Goal: Task Accomplishment & Management: Use online tool/utility

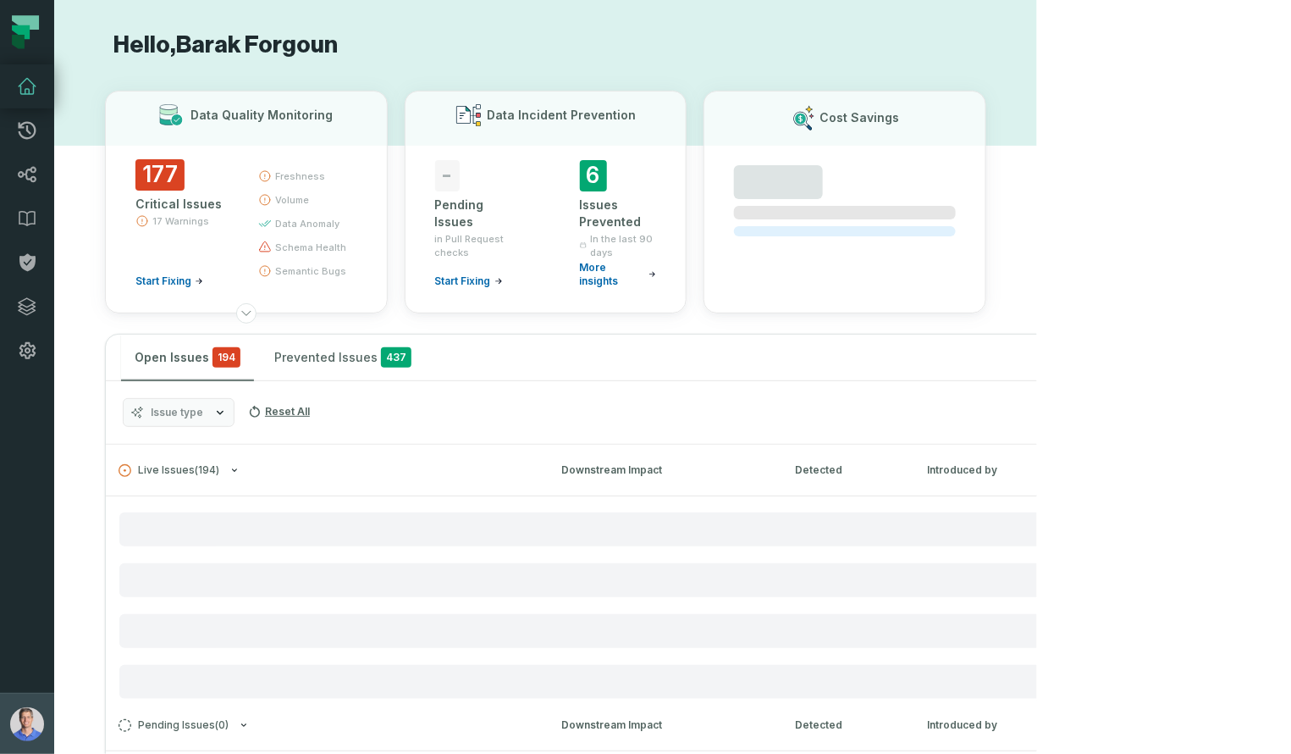
click at [36, 723] on img "button" at bounding box center [27, 724] width 34 height 34
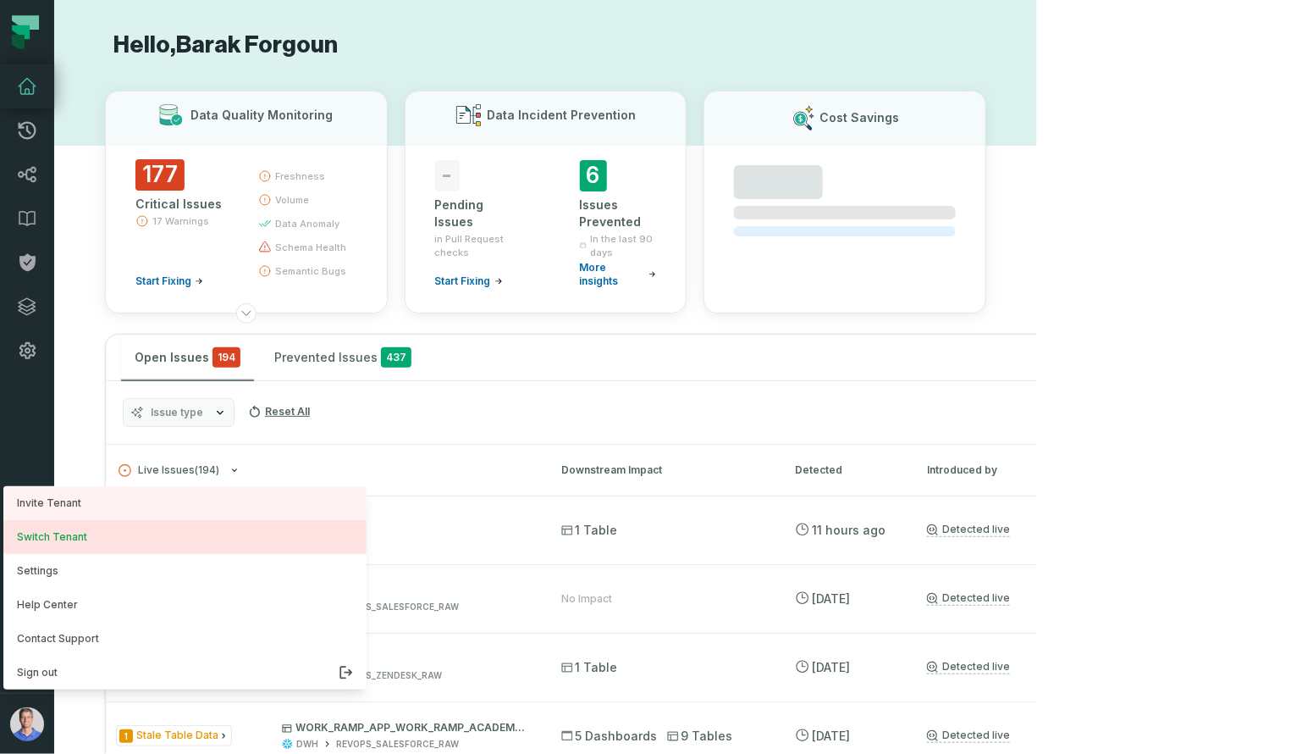
click at [104, 533] on button "Switch Tenant" at bounding box center [184, 537] width 363 height 34
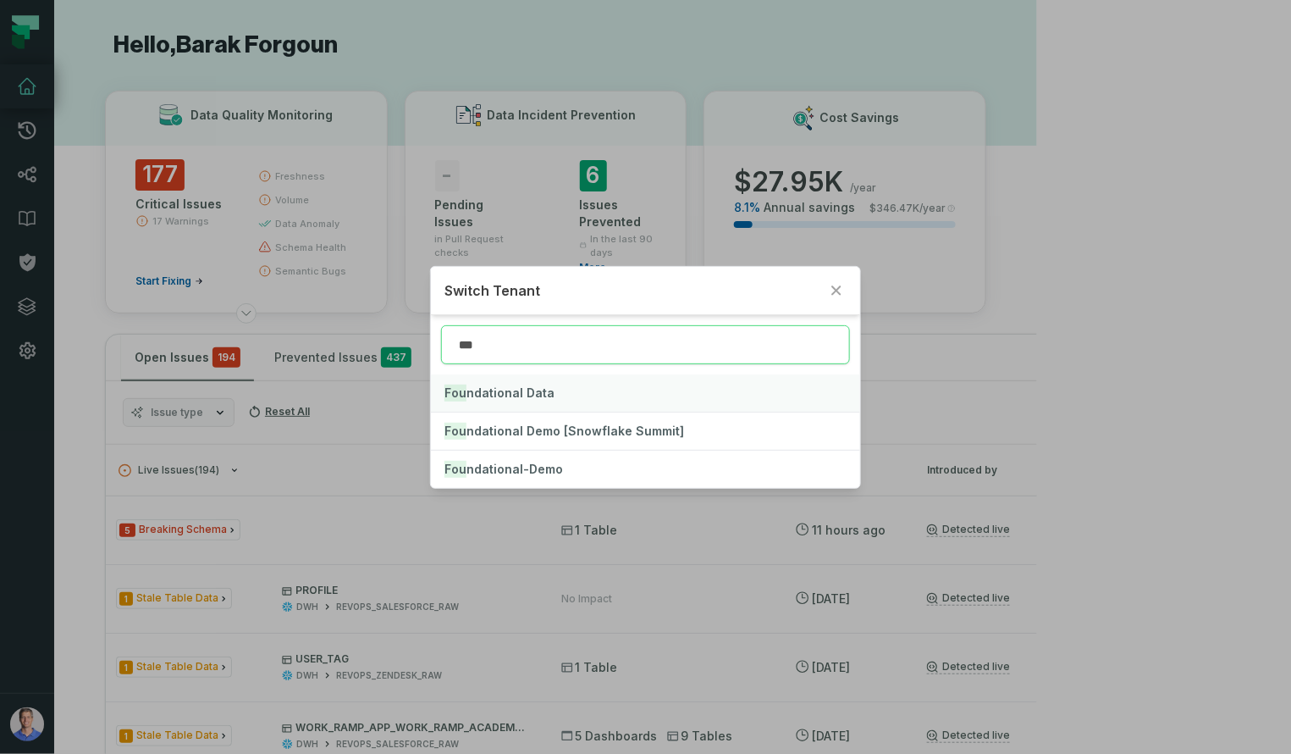
type input "***"
click at [495, 393] on span "Fou ndational Data" at bounding box center [500, 392] width 110 height 14
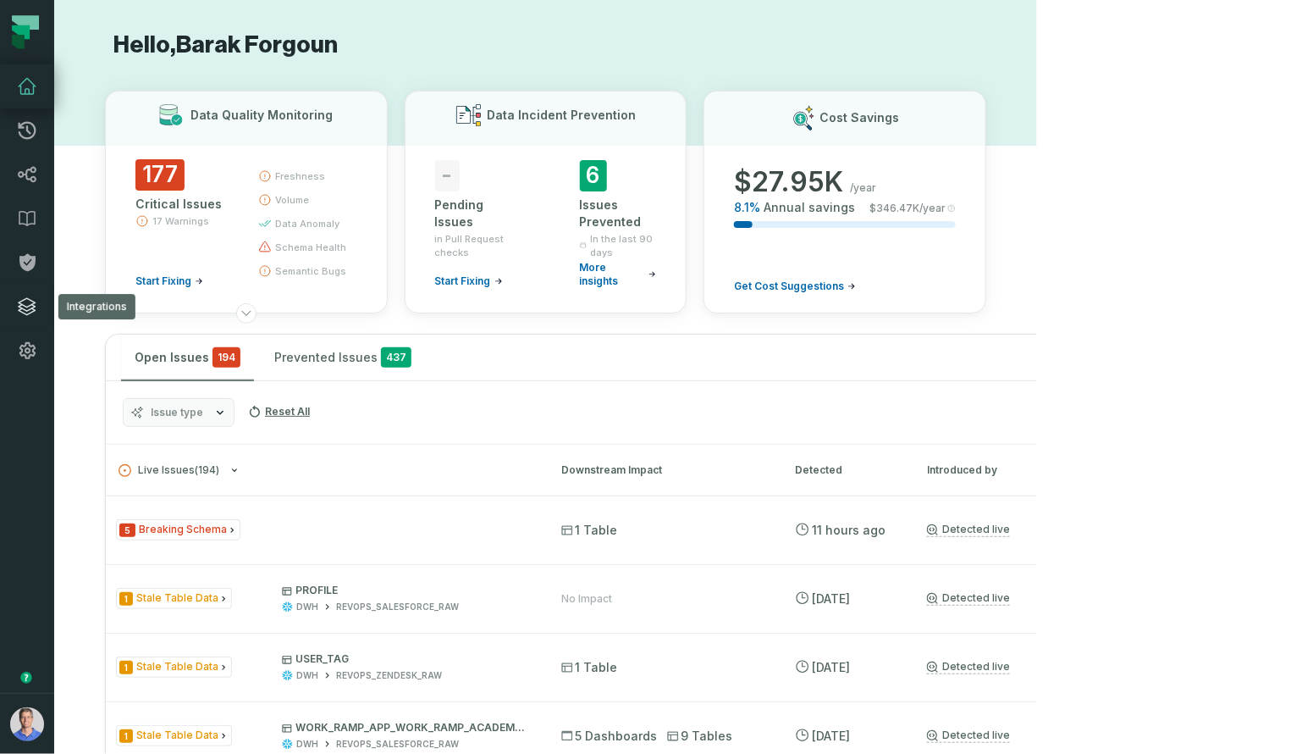
click at [29, 313] on icon at bounding box center [27, 306] width 17 height 17
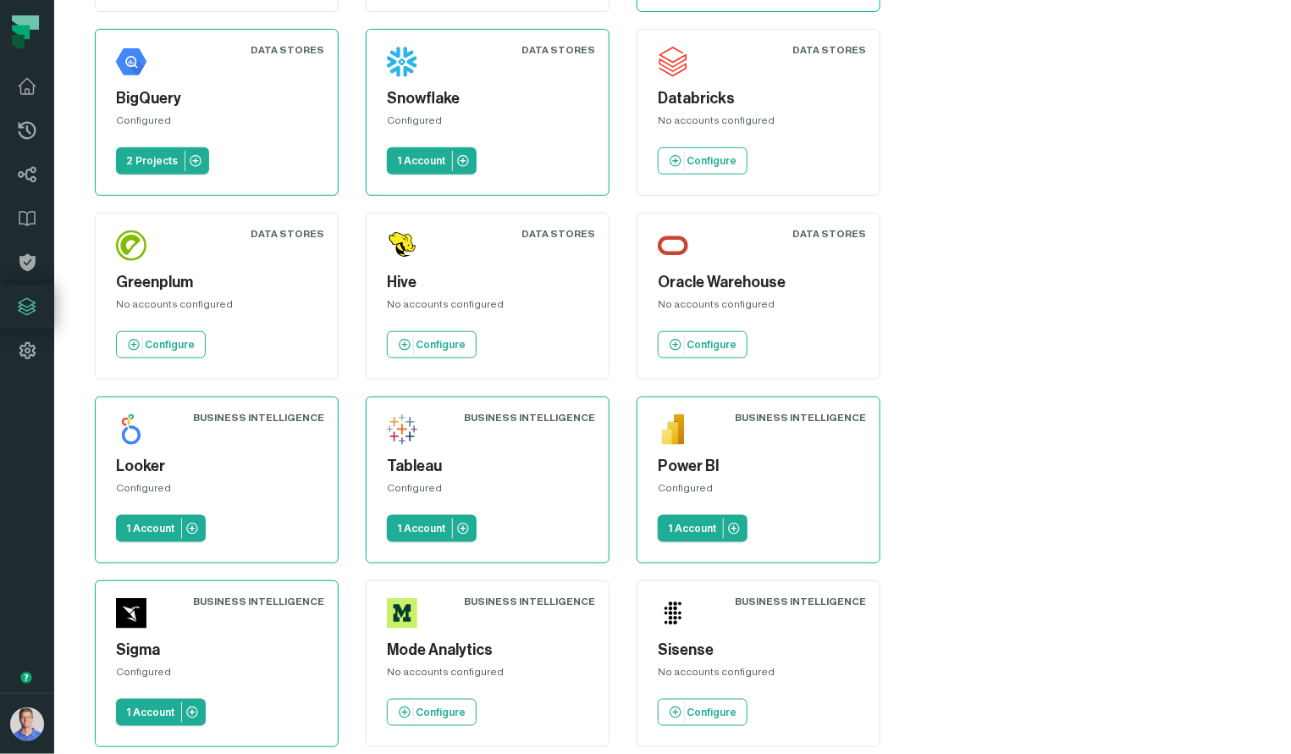
scroll to position [435, 0]
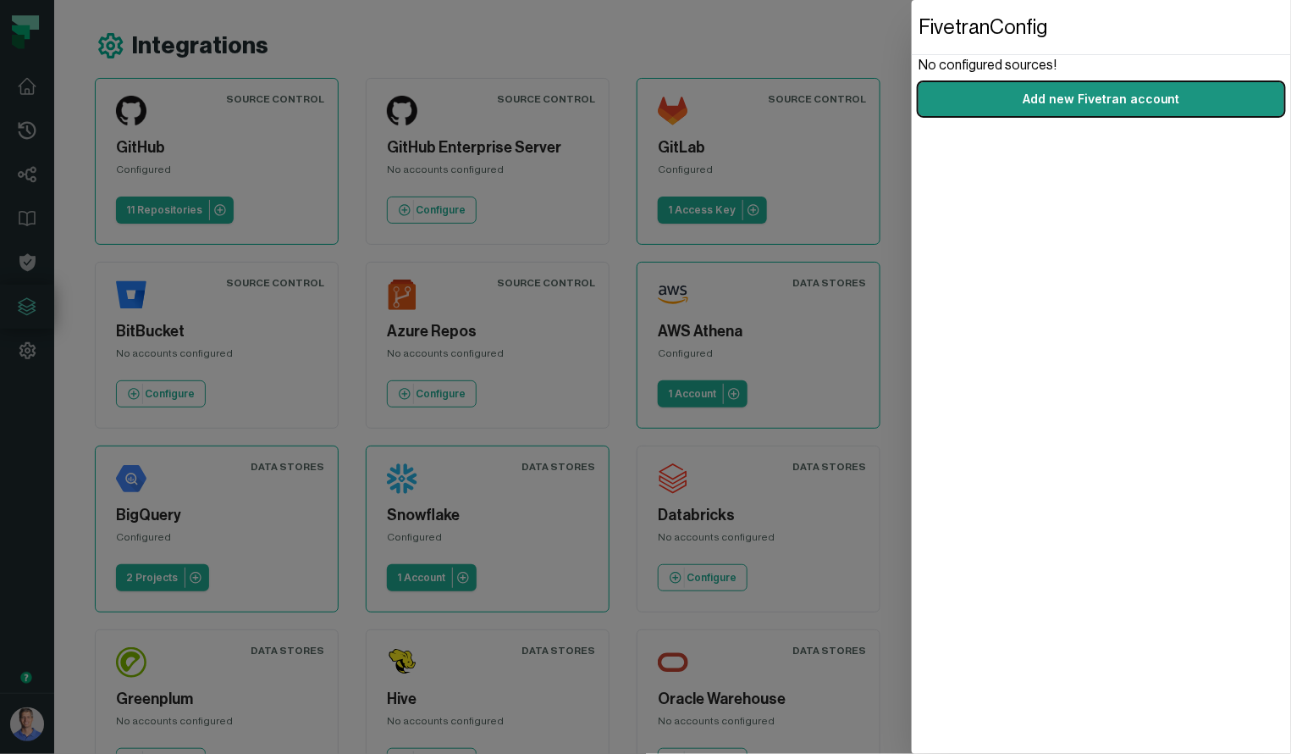
click at [1093, 93] on link "Add new Fivetran account" at bounding box center [1102, 99] width 366 height 34
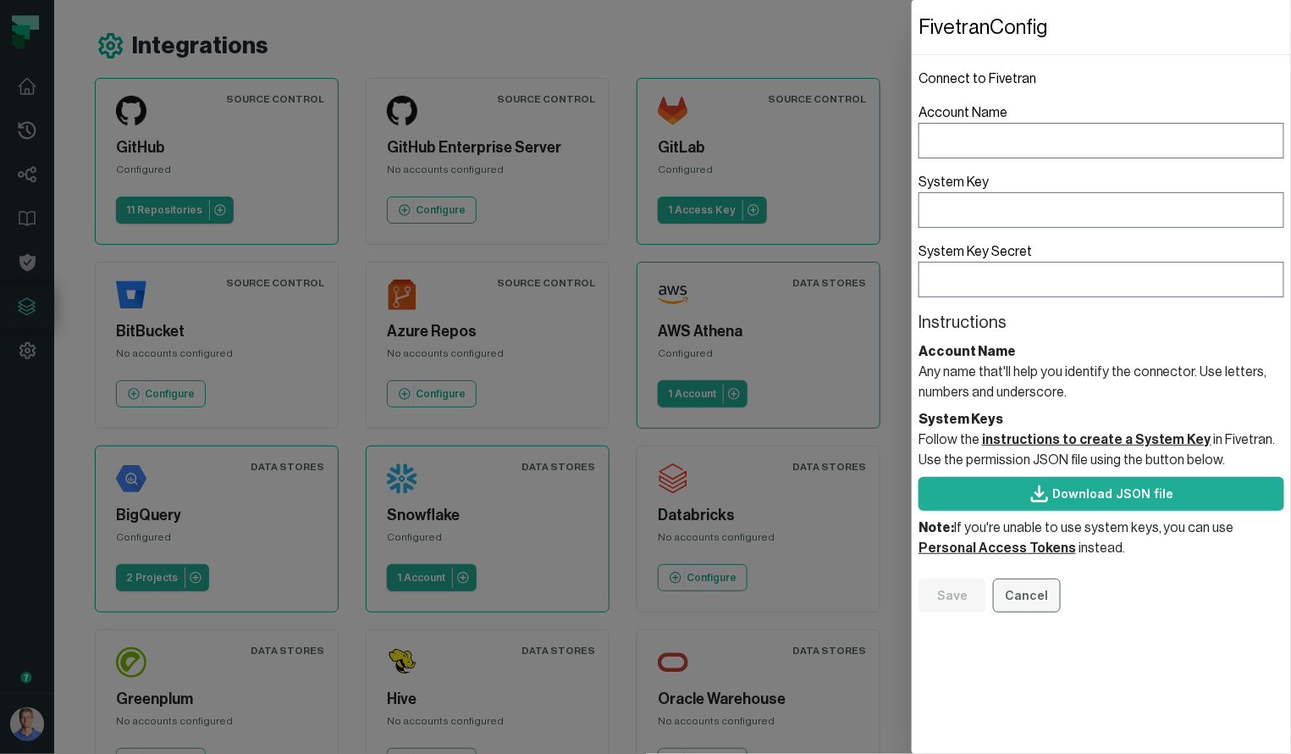
click at [1036, 590] on button "Cancel" at bounding box center [1027, 595] width 68 height 34
